Goal: Task Accomplishment & Management: Complete application form

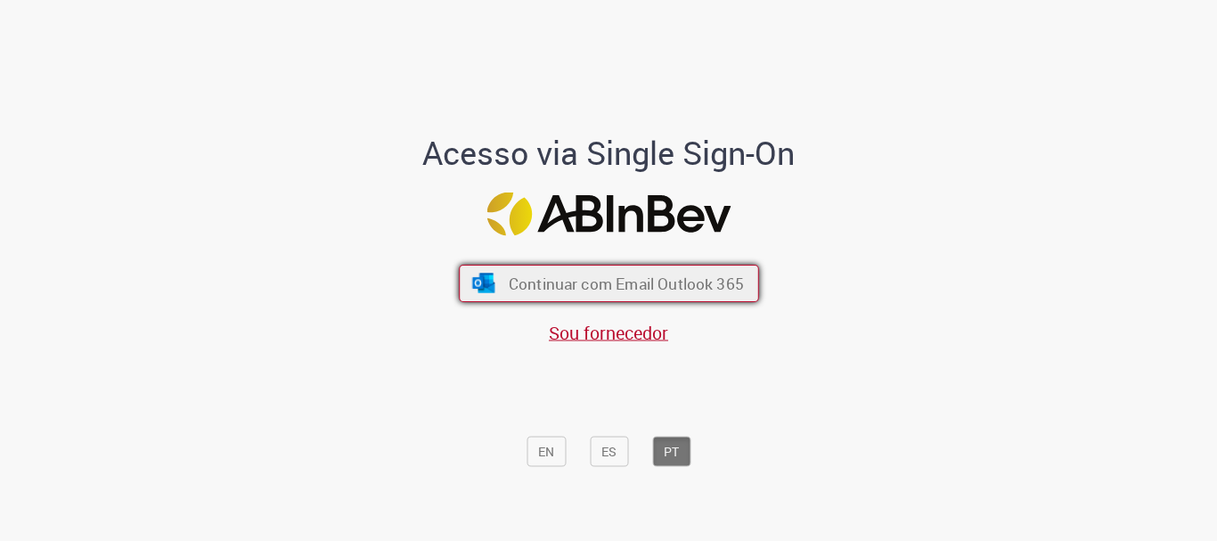
click at [677, 283] on span "Continuar com Email Outlook 365" at bounding box center [625, 284] width 235 height 20
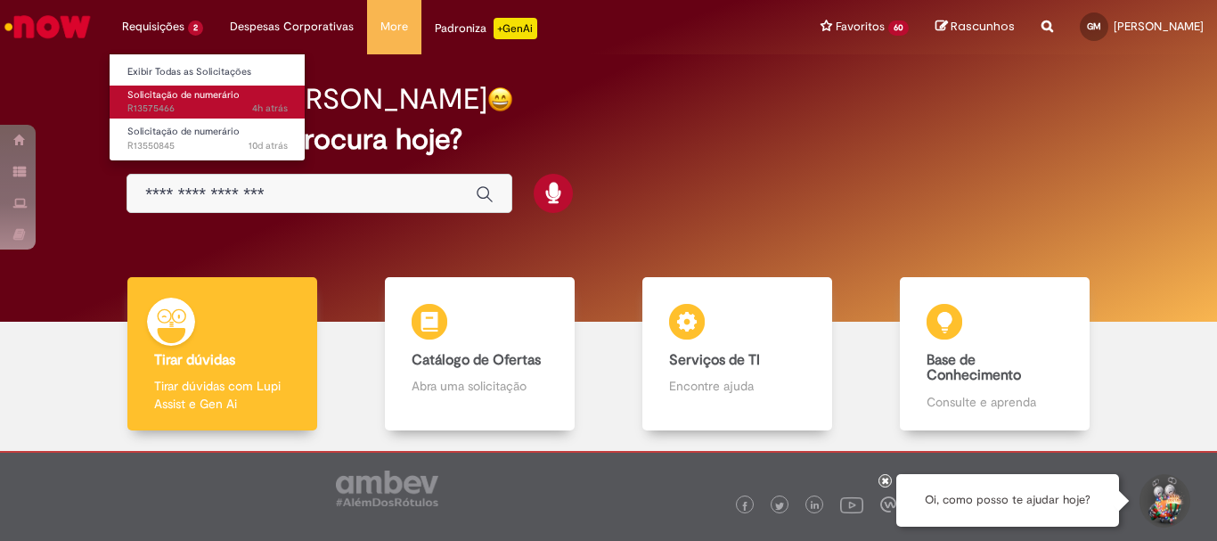
click at [193, 97] on span "Solicitação de numerário" at bounding box center [183, 94] width 112 height 13
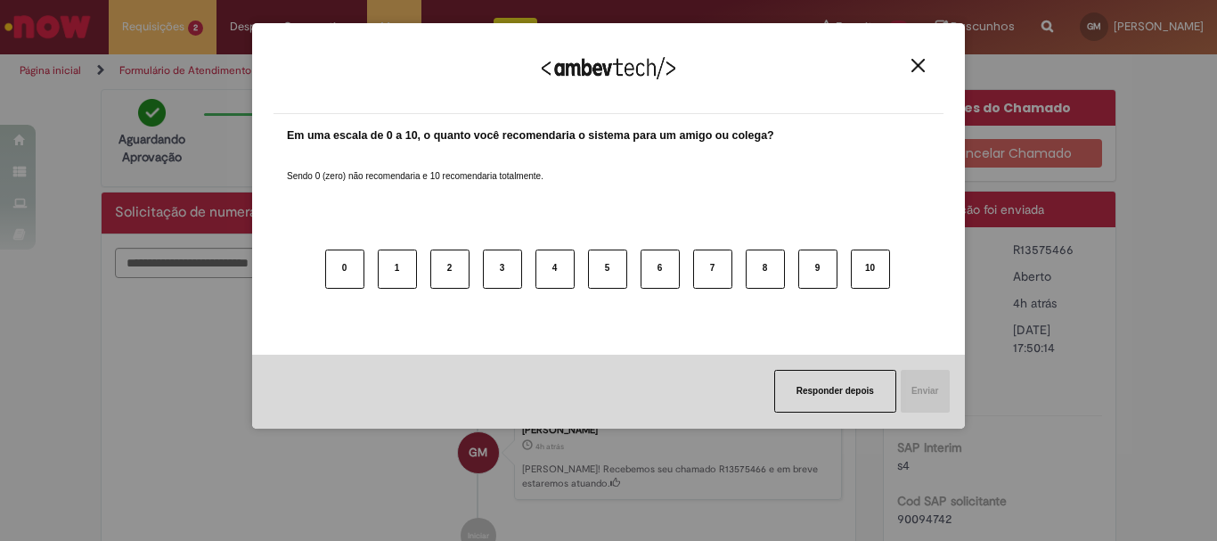
click at [920, 58] on button "Close" at bounding box center [918, 65] width 24 height 15
